Goal: Navigation & Orientation: Find specific page/section

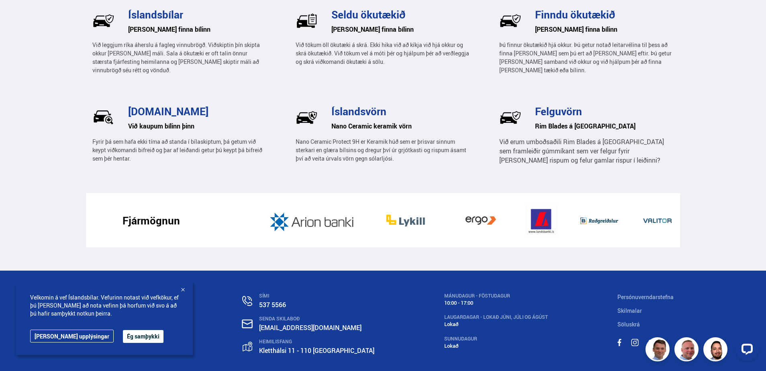
scroll to position [1243, 0]
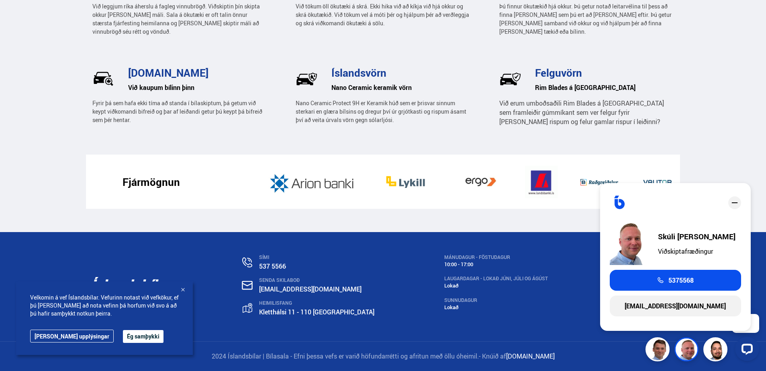
click at [131, 334] on button "Ég samþykki" at bounding box center [143, 336] width 41 height 13
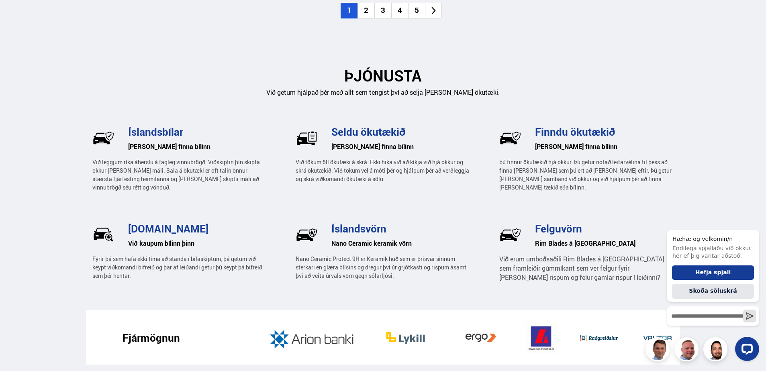
scroll to position [1083, 0]
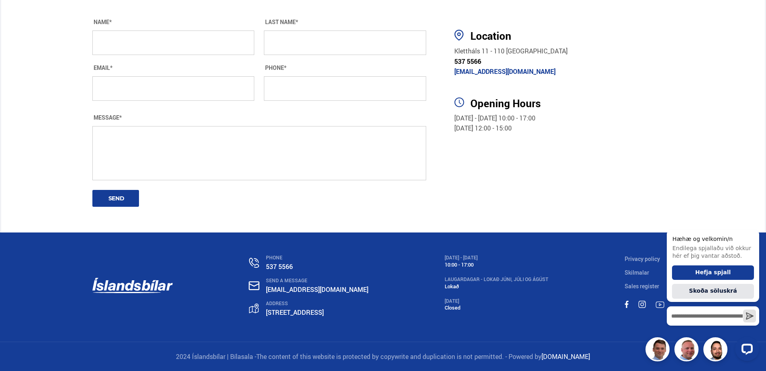
scroll to position [1503, 0]
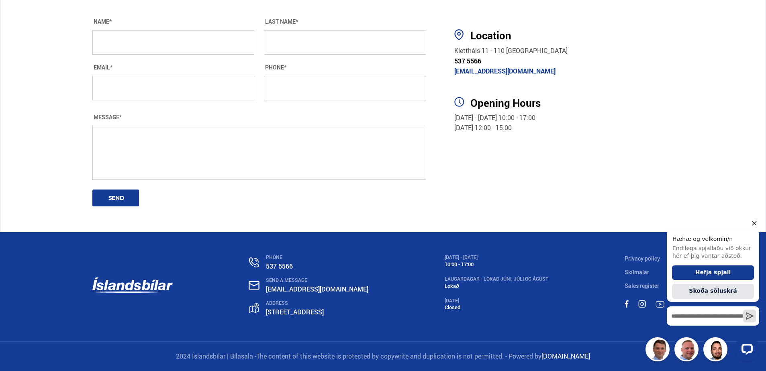
click at [755, 221] on icon "Hide greeting" at bounding box center [755, 224] width 10 height 10
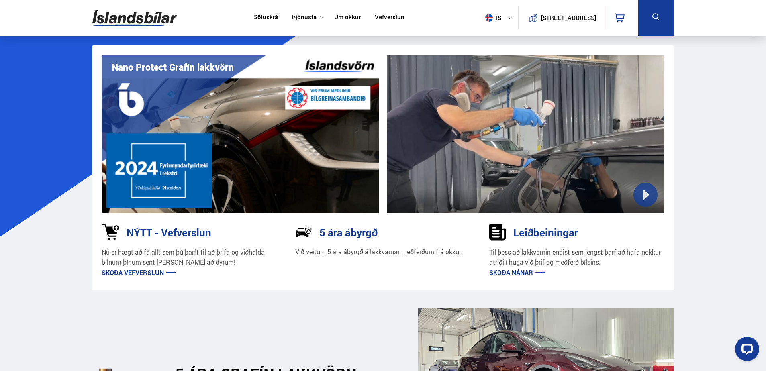
click at [349, 20] on link "Um okkur" at bounding box center [347, 18] width 27 height 8
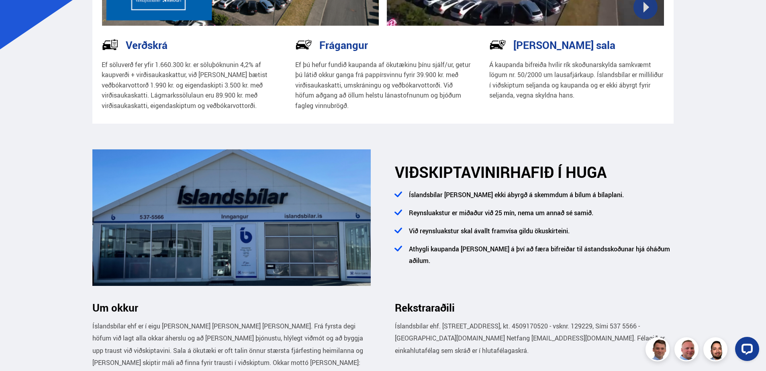
scroll to position [201, 0]
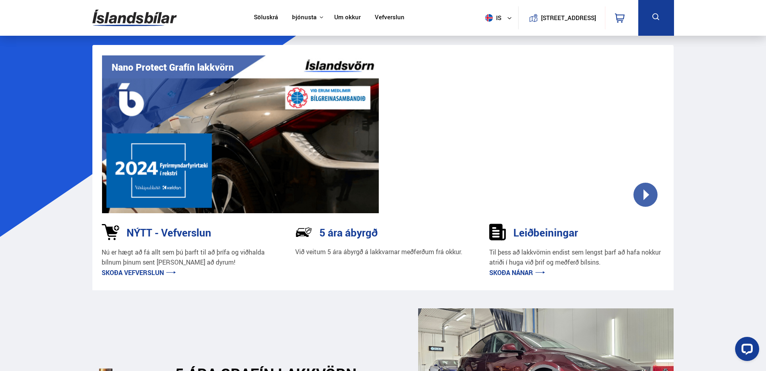
click at [381, 16] on link "Vefverslun" at bounding box center [390, 18] width 30 height 8
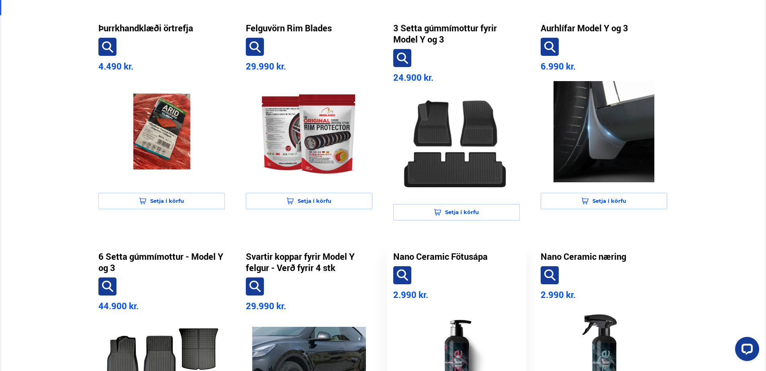
scroll to position [241, 0]
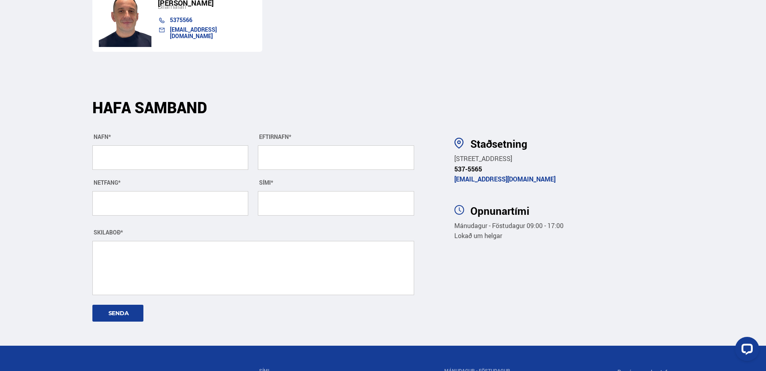
scroll to position [2918, 0]
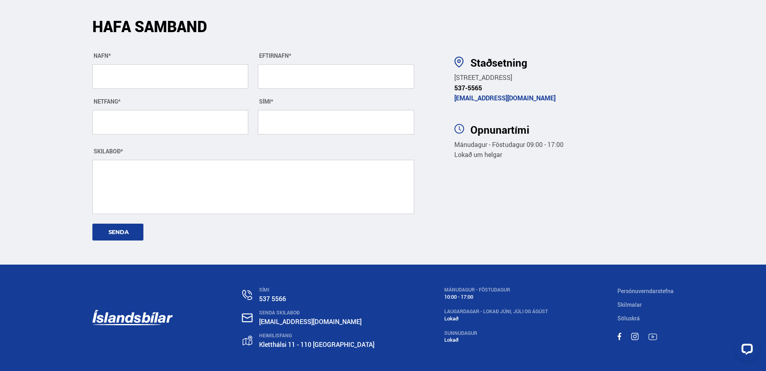
click at [619, 333] on link at bounding box center [620, 337] width 4 height 8
